Goal: Task Accomplishment & Management: Use online tool/utility

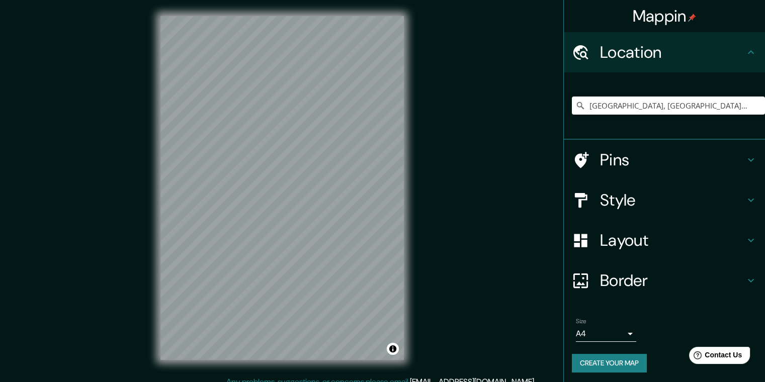
click at [142, 181] on div "Mappin Location [GEOGRAPHIC_DATA], [GEOGRAPHIC_DATA], [GEOGRAPHIC_DATA] Pins St…" at bounding box center [382, 196] width 765 height 392
click at [615, 335] on body "Mappin Location [GEOGRAPHIC_DATA], [GEOGRAPHIC_DATA], [GEOGRAPHIC_DATA] Pins St…" at bounding box center [382, 191] width 765 height 382
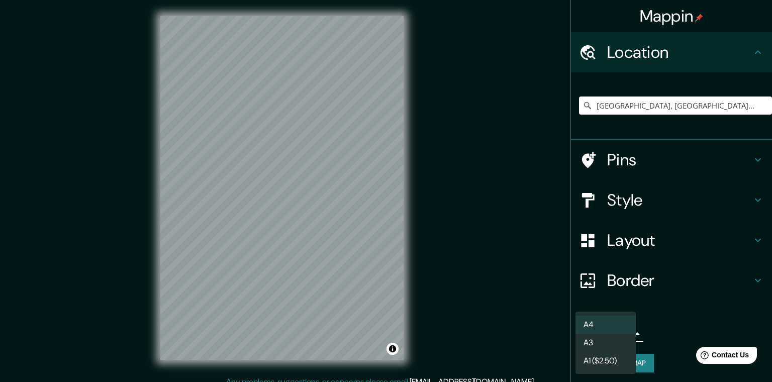
click at [605, 347] on li "A3" at bounding box center [606, 343] width 60 height 18
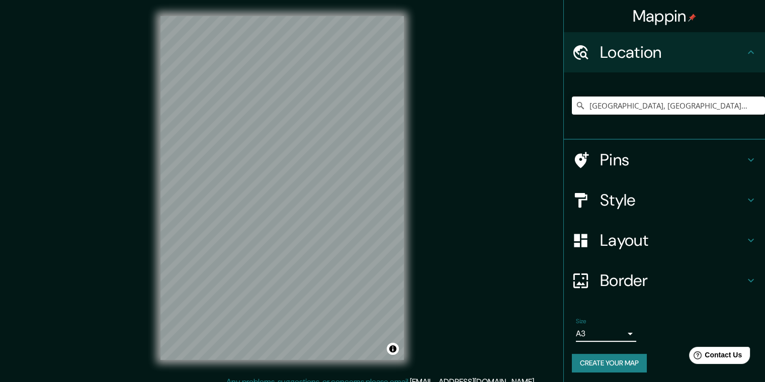
click at [591, 338] on body "Mappin Location [GEOGRAPHIC_DATA], [GEOGRAPHIC_DATA], [GEOGRAPHIC_DATA] Pins St…" at bounding box center [382, 191] width 765 height 382
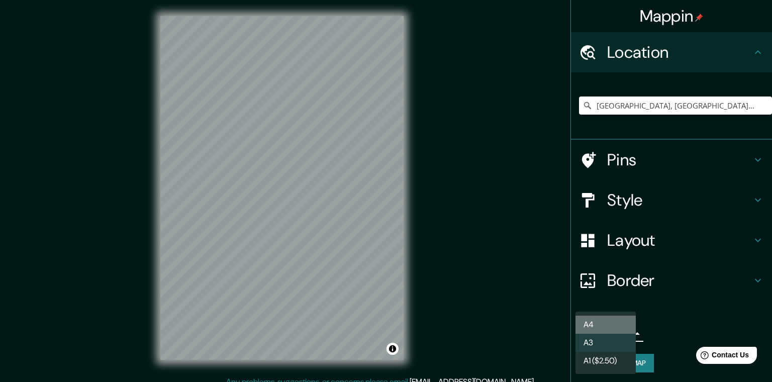
click at [599, 324] on li "A4" at bounding box center [606, 325] width 60 height 18
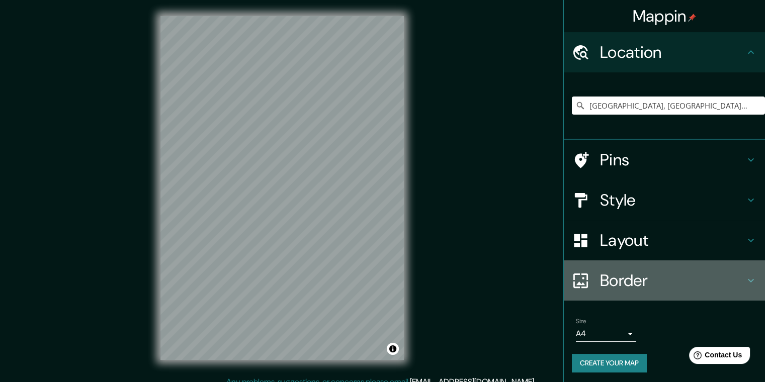
click at [654, 283] on h4 "Border" at bounding box center [672, 281] width 145 height 20
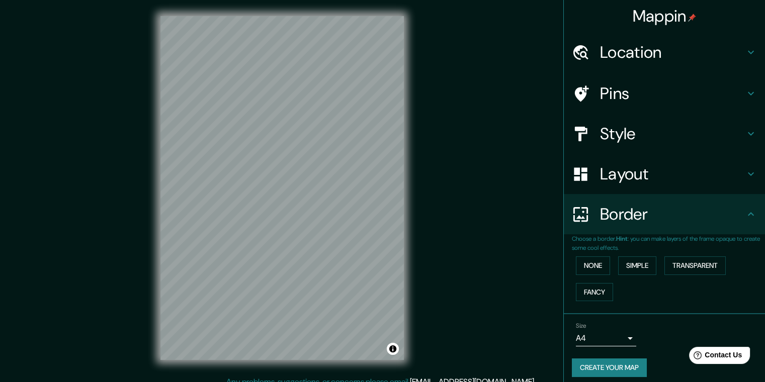
click at [622, 224] on div "Border" at bounding box center [664, 214] width 201 height 40
click at [630, 54] on h4 "Location" at bounding box center [672, 52] width 145 height 20
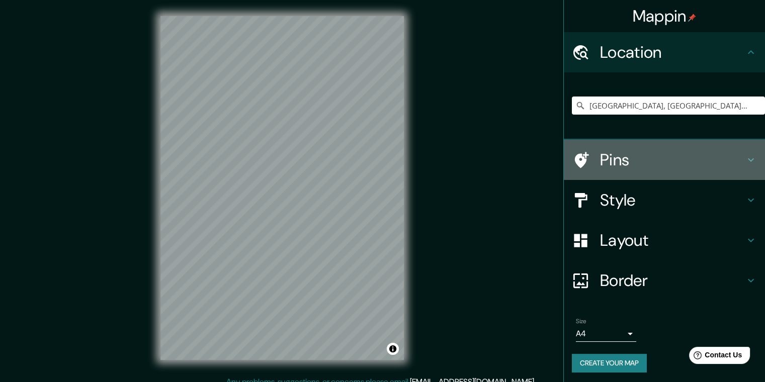
click at [642, 144] on div "Pins" at bounding box center [664, 160] width 201 height 40
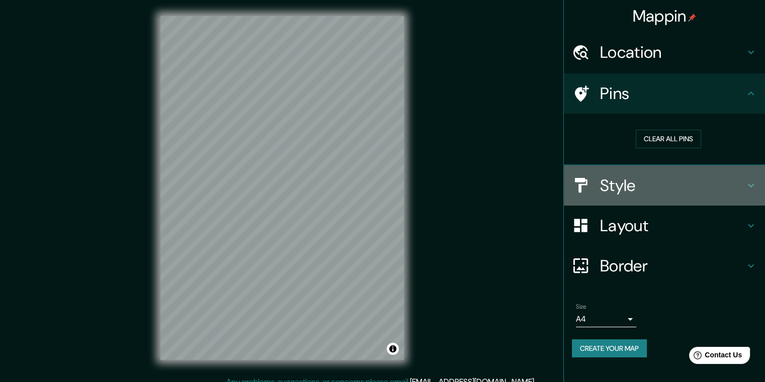
click at [646, 180] on h4 "Style" at bounding box center [672, 185] width 145 height 20
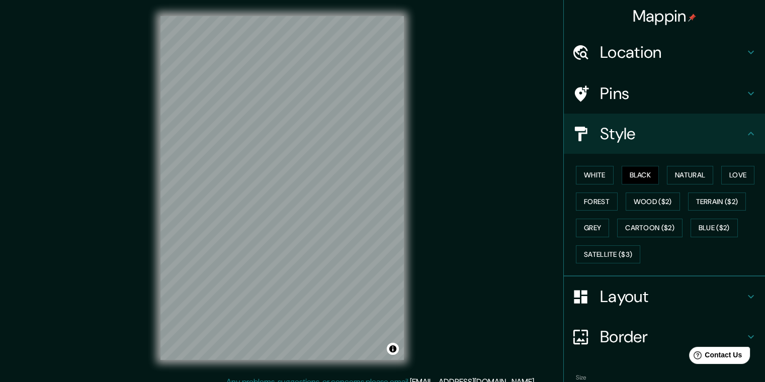
scroll to position [57, 0]
